Goal: Find specific page/section: Find specific page/section

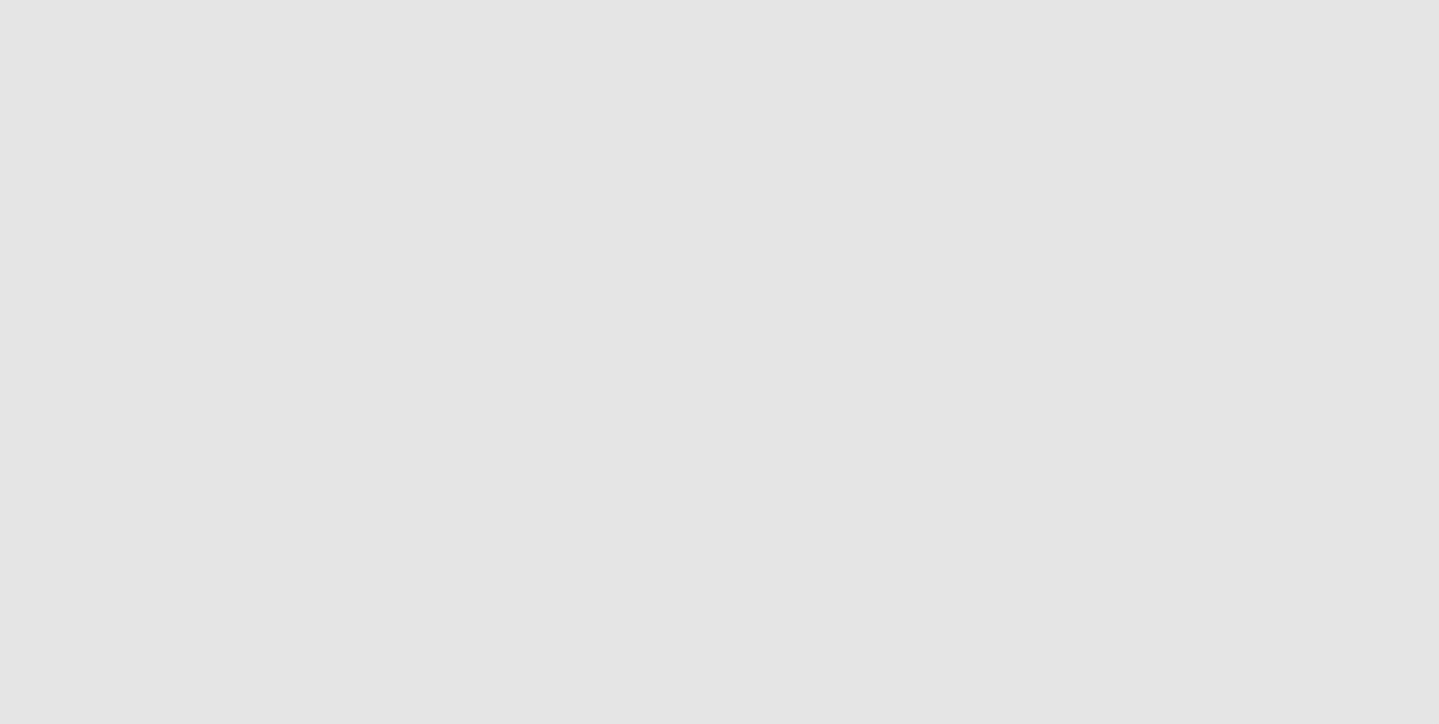
click at [987, 495] on app-root at bounding box center [719, 362] width 1439 height 724
